Goal: Check status: Check status

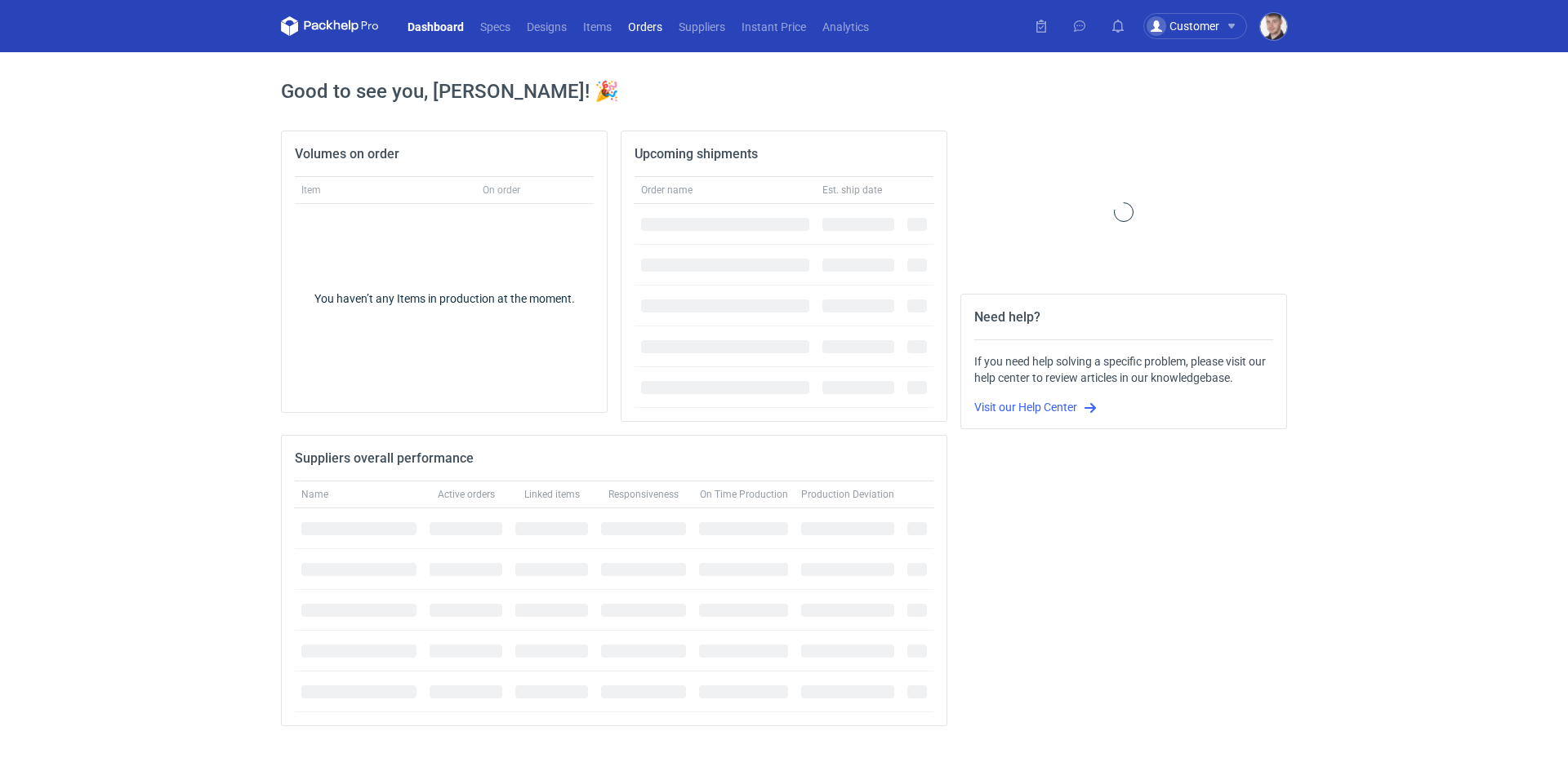
click at [655, 22] on link "Orders" at bounding box center [645, 26] width 51 height 19
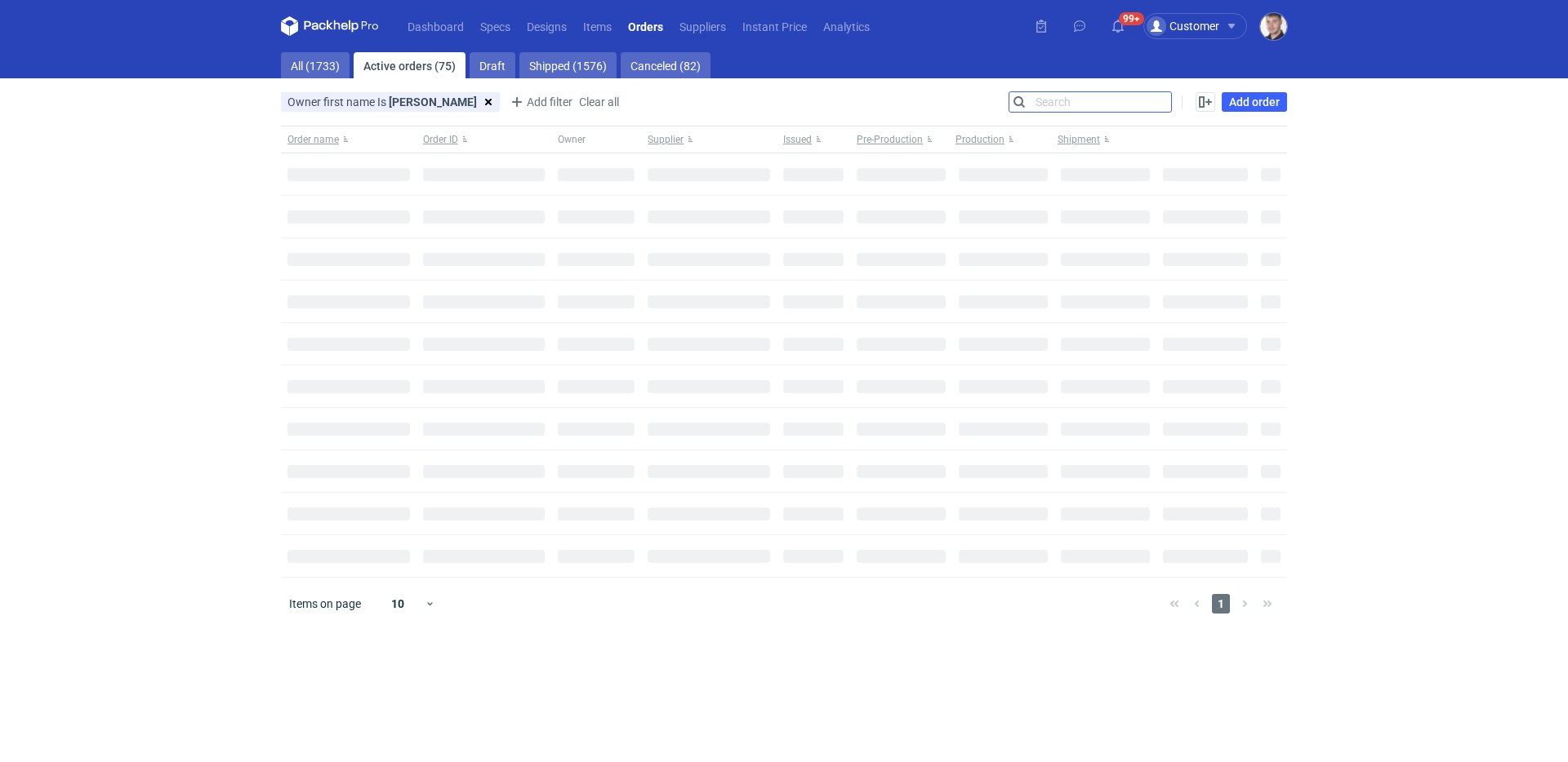
click at [1151, 97] on input "Search" at bounding box center [1090, 101] width 162 height 19
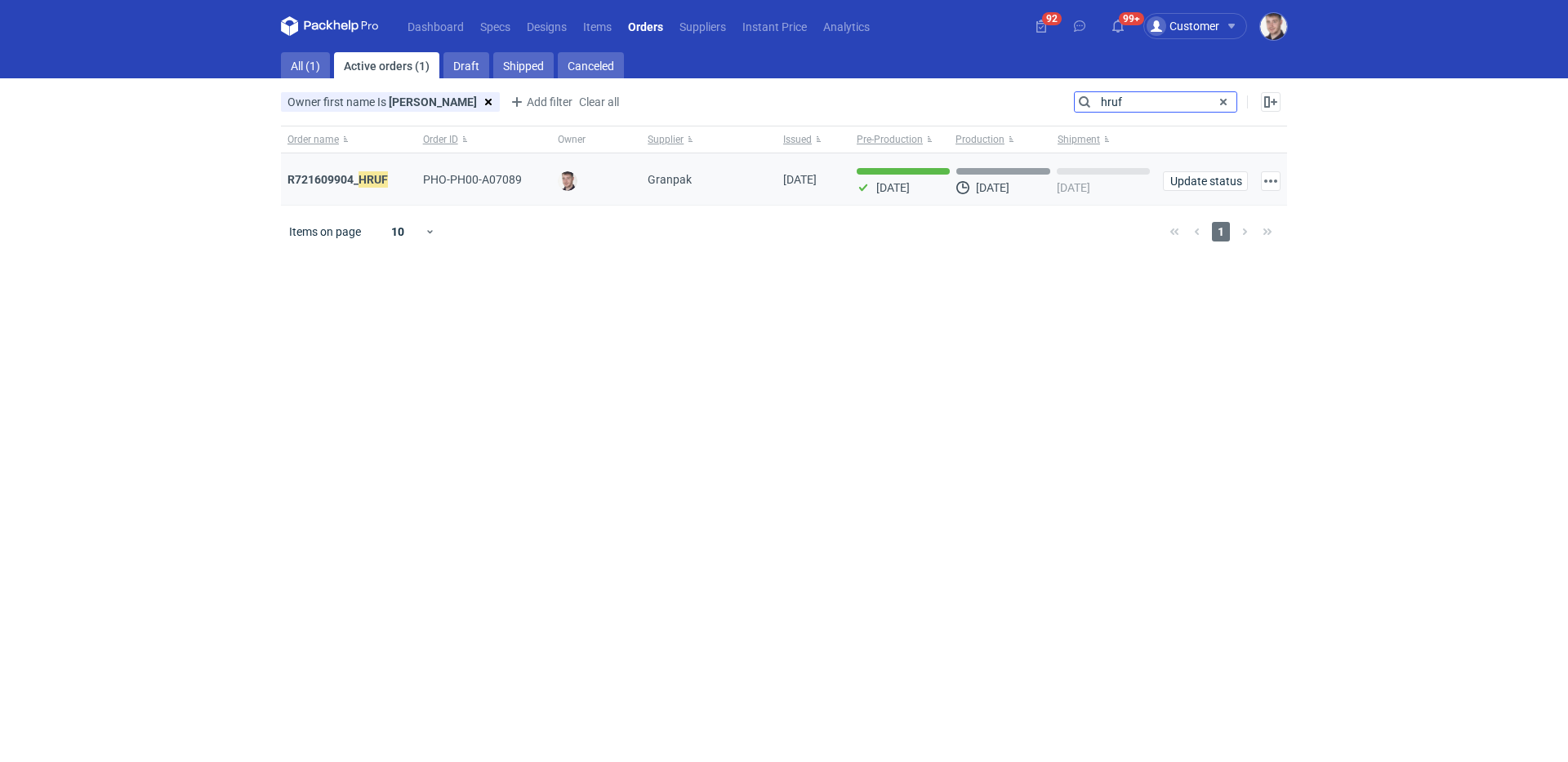
type input "hruf"
click at [336, 169] on div "R721609904_ HRUF" at bounding box center [349, 179] width 136 height 53
click at [335, 177] on strong "R721609904_ HRUF" at bounding box center [337, 179] width 101 height 18
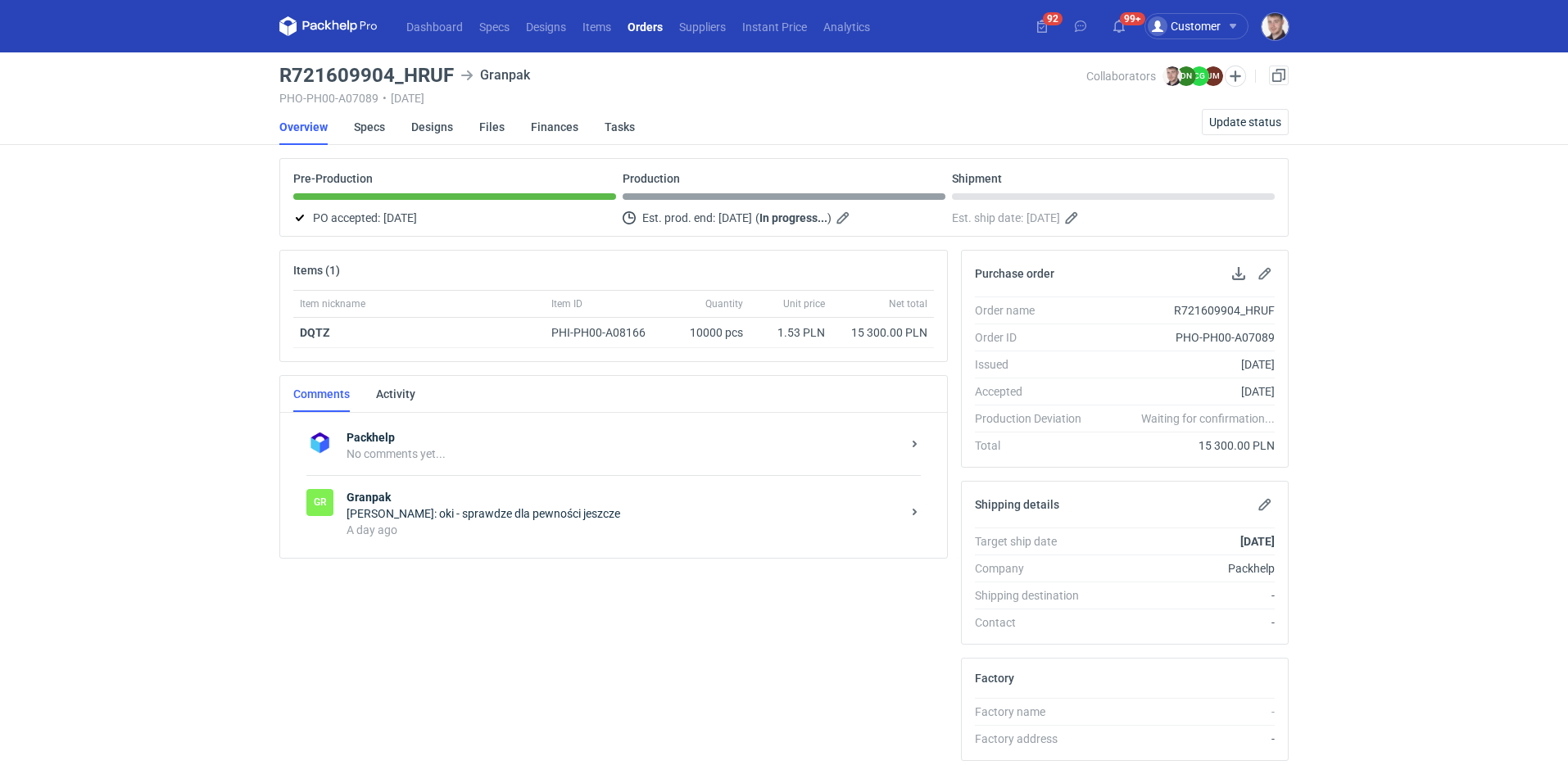
click at [670, 525] on div "A day ago" at bounding box center [624, 530] width 554 height 16
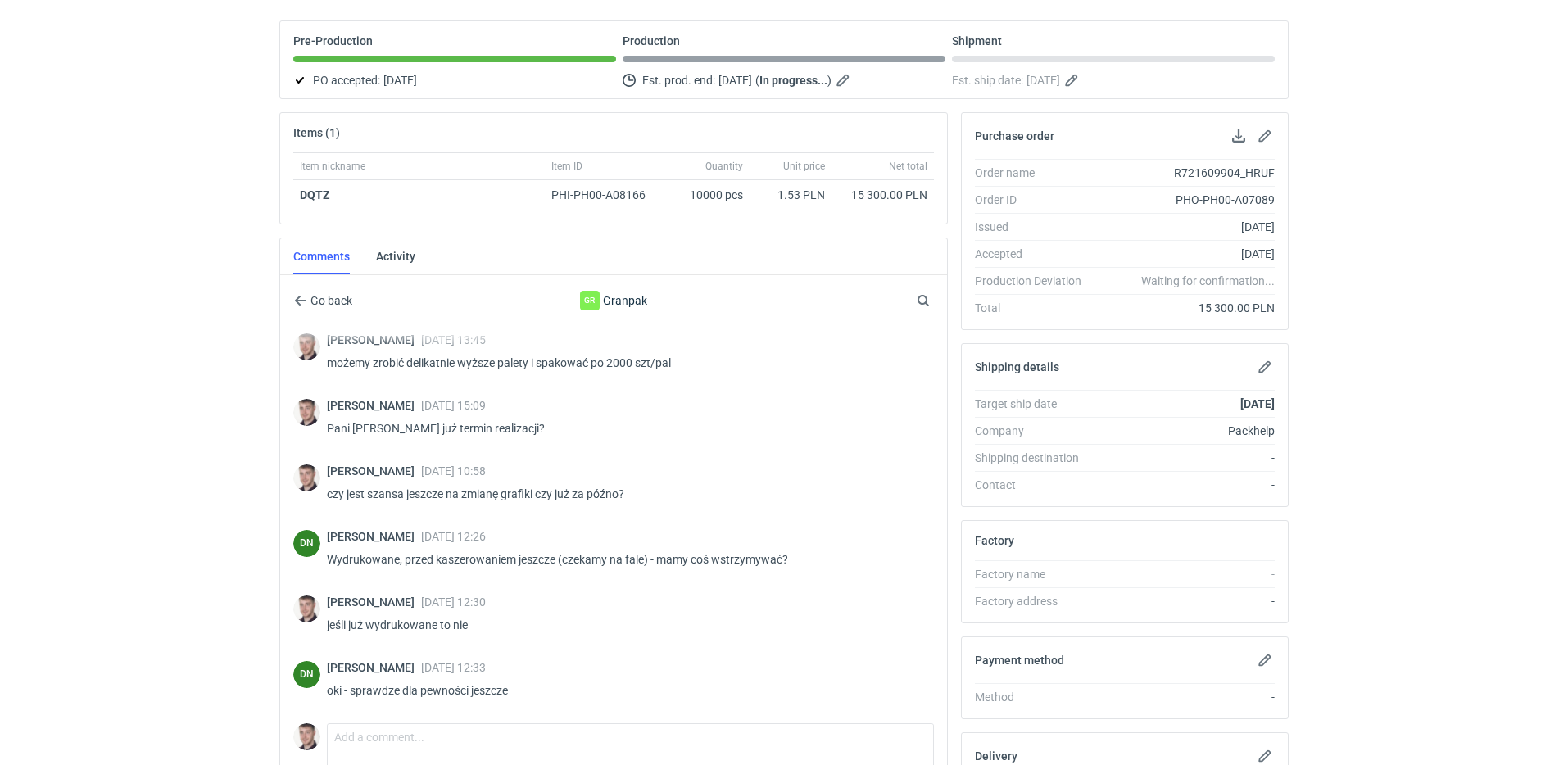
scroll to position [138, 0]
